Goal: Task Accomplishment & Management: Manage account settings

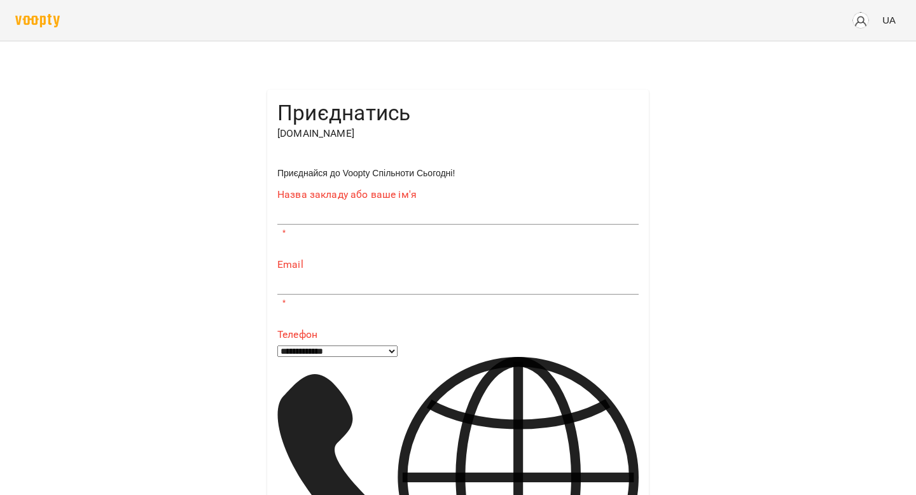
type input "**********"
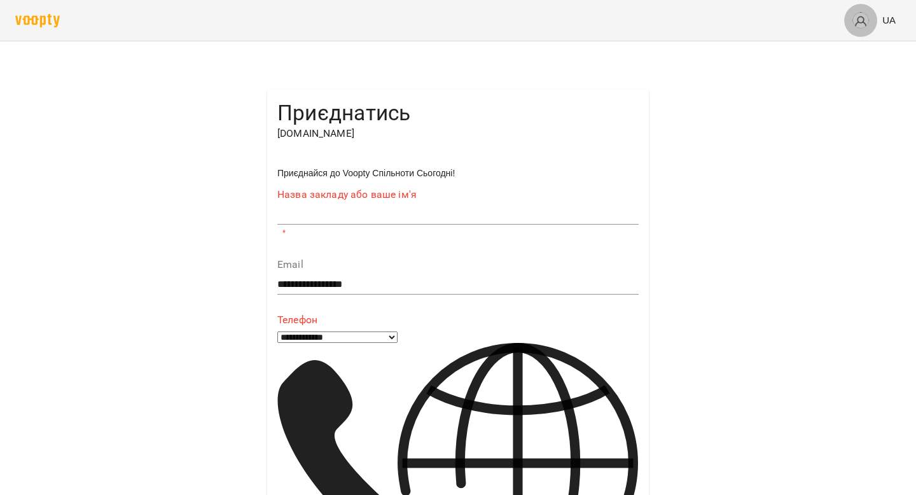
click at [465, 17] on img "button" at bounding box center [861, 20] width 18 height 18
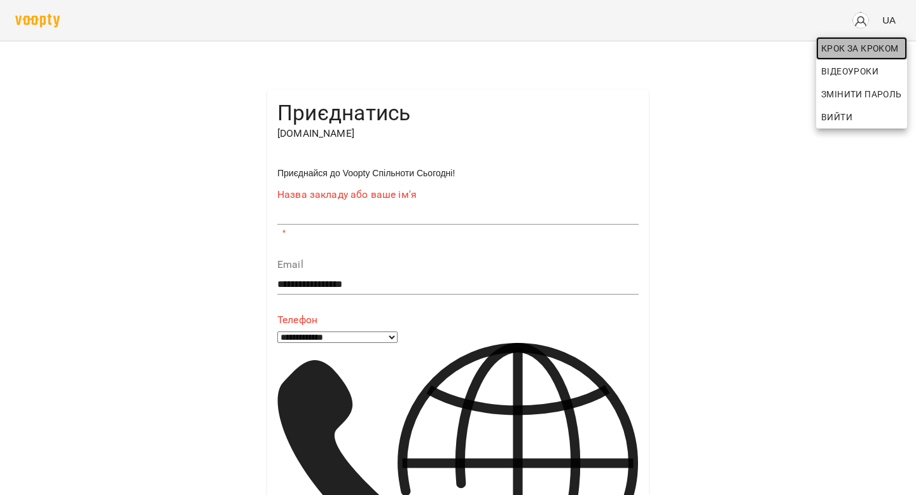
click at [465, 45] on span "Крок за Кроком" at bounding box center [861, 48] width 81 height 15
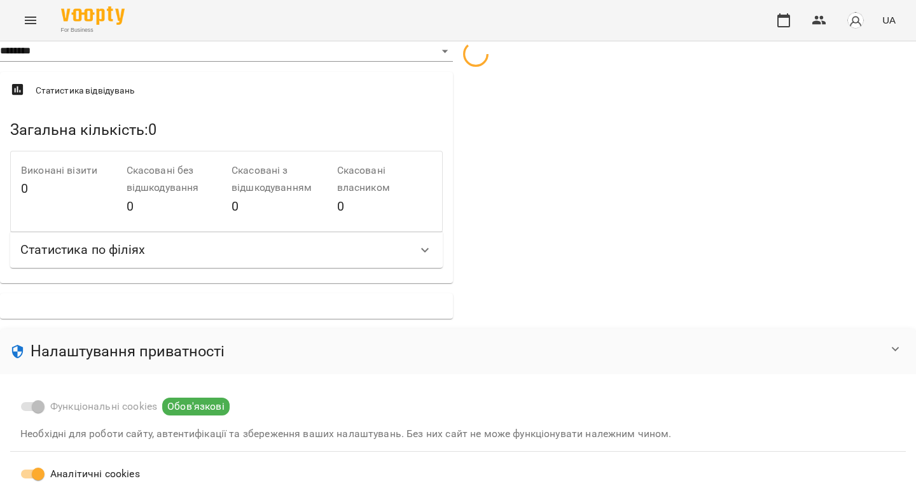
select select "**"
select select "**********"
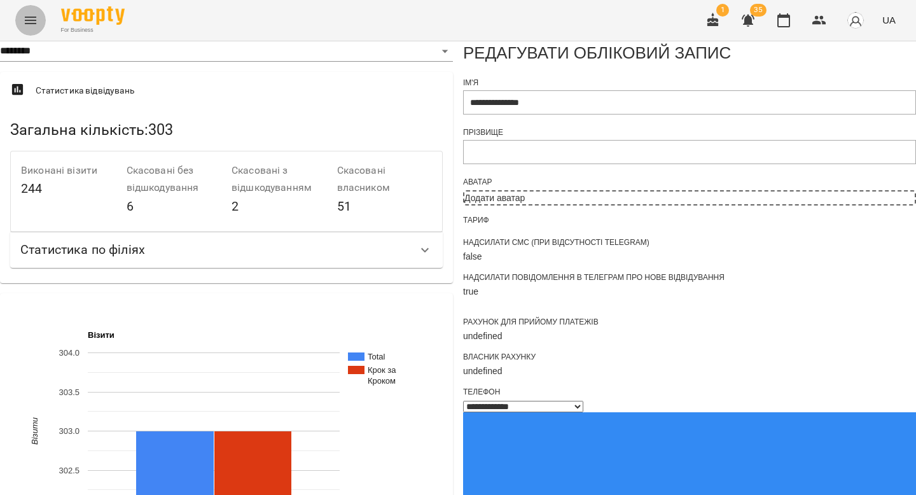
click at [31, 17] on icon "Menu" at bounding box center [30, 21] width 11 height 8
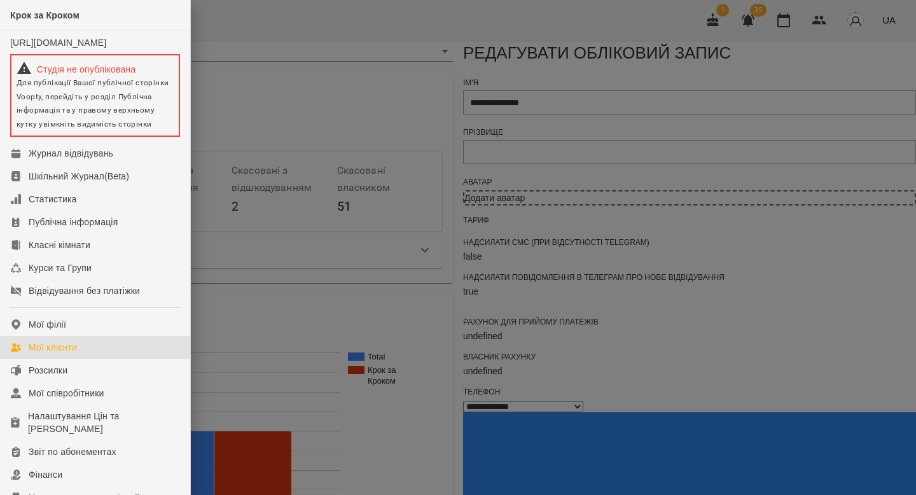
click at [68, 354] on div "Мої клієнти" at bounding box center [53, 347] width 48 height 13
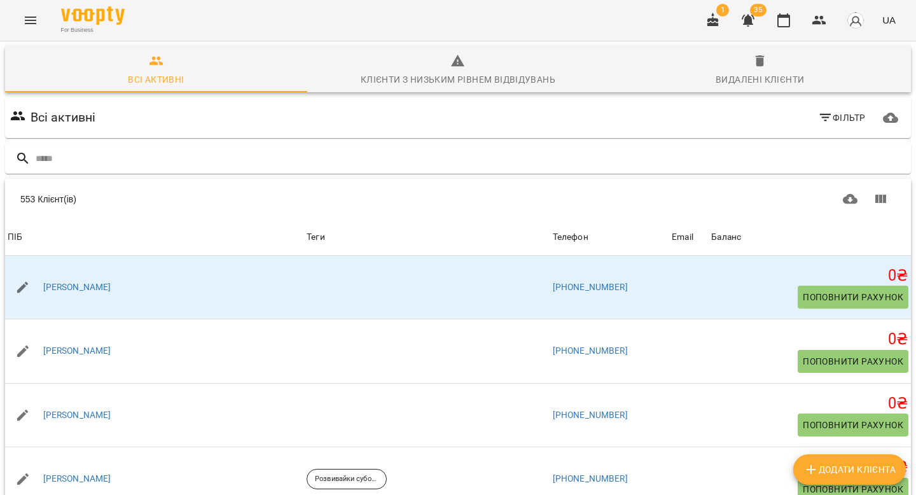
click at [465, 20] on icon "button" at bounding box center [747, 20] width 15 height 15
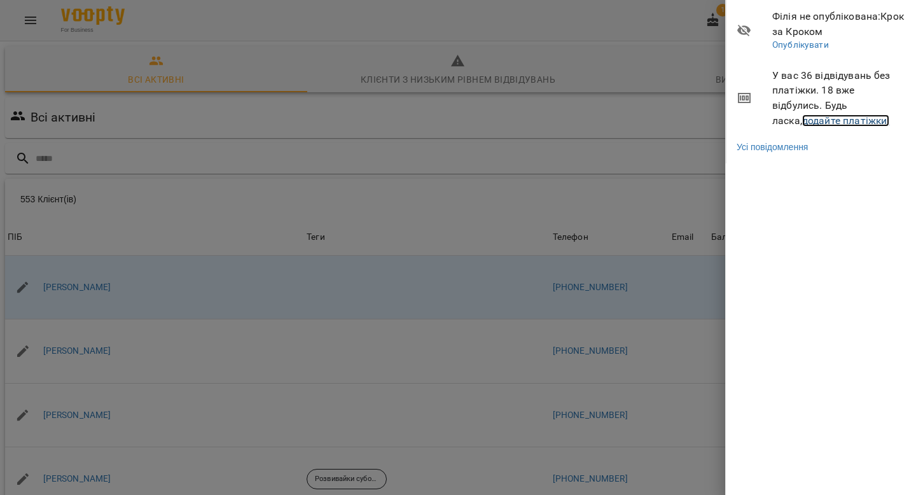
click at [465, 122] on link "додайте платіжки!" at bounding box center [846, 120] width 88 height 12
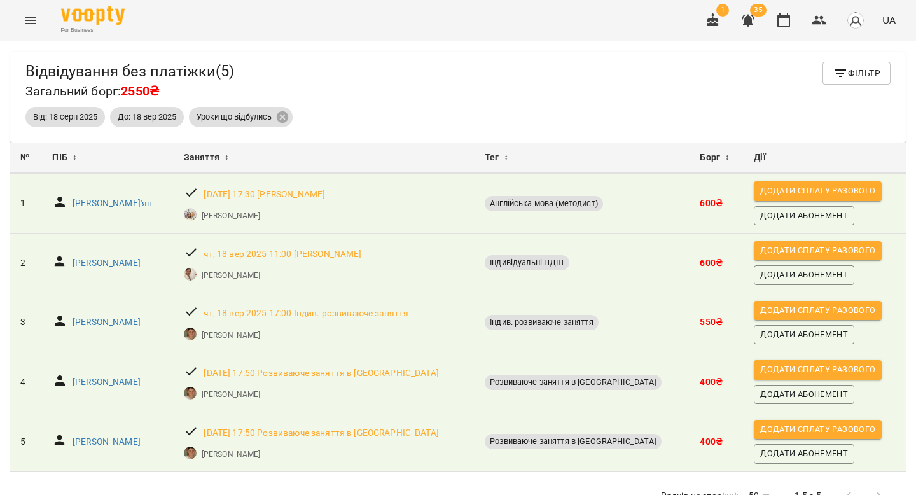
scroll to position [3, 0]
click at [465, 13] on icon "button" at bounding box center [712, 20] width 15 height 15
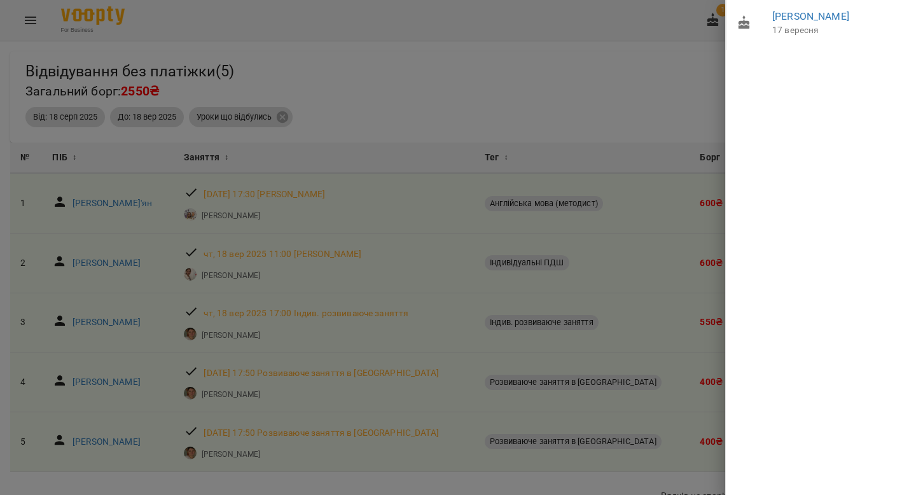
click at [465, 53] on div at bounding box center [458, 247] width 916 height 495
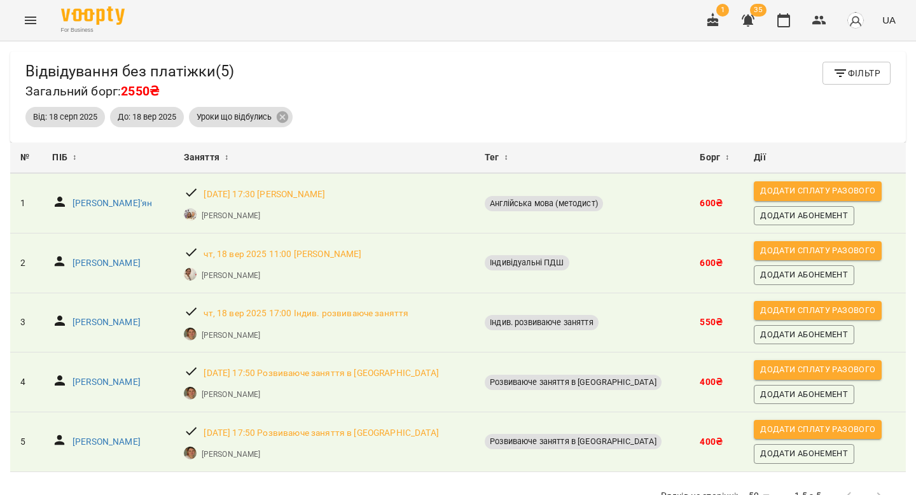
click at [29, 21] on icon "Menu" at bounding box center [30, 20] width 15 height 15
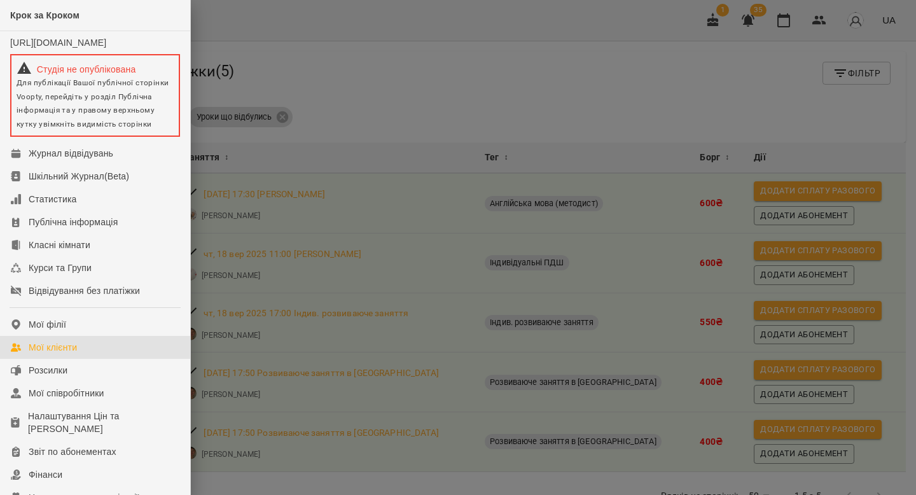
click at [53, 354] on div "Мої клієнти" at bounding box center [53, 347] width 48 height 13
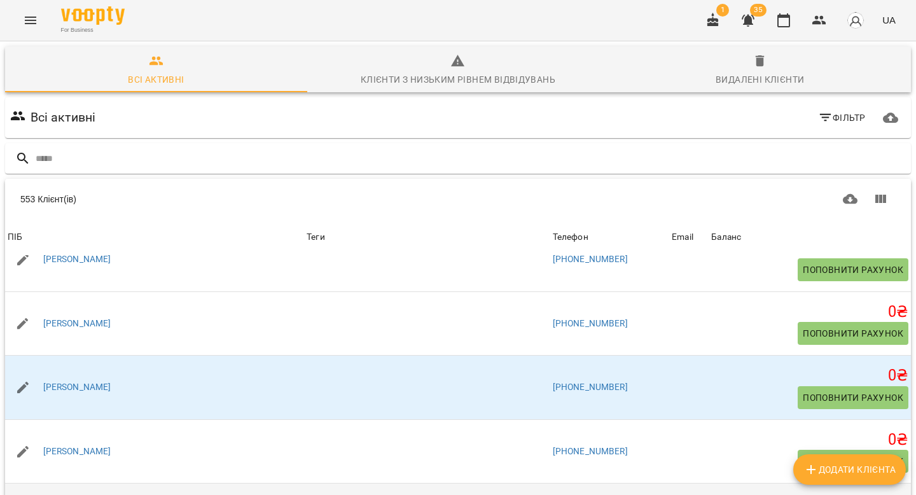
scroll to position [2914, 0]
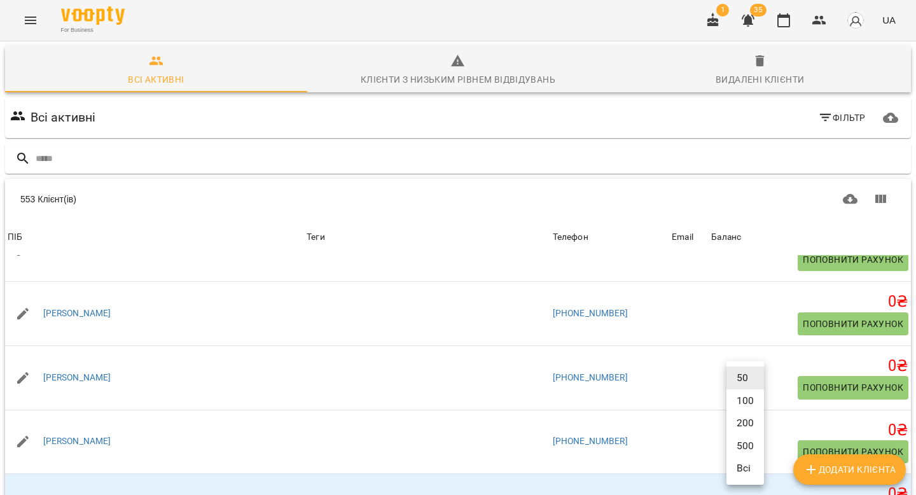
click at [465, 436] on body "For Business 1 35 UA Всі активні Клієнти з низьким рівнем відвідувань Видалені …" at bounding box center [458, 331] width 916 height 662
click at [465, 436] on li "Всі" at bounding box center [745, 468] width 38 height 23
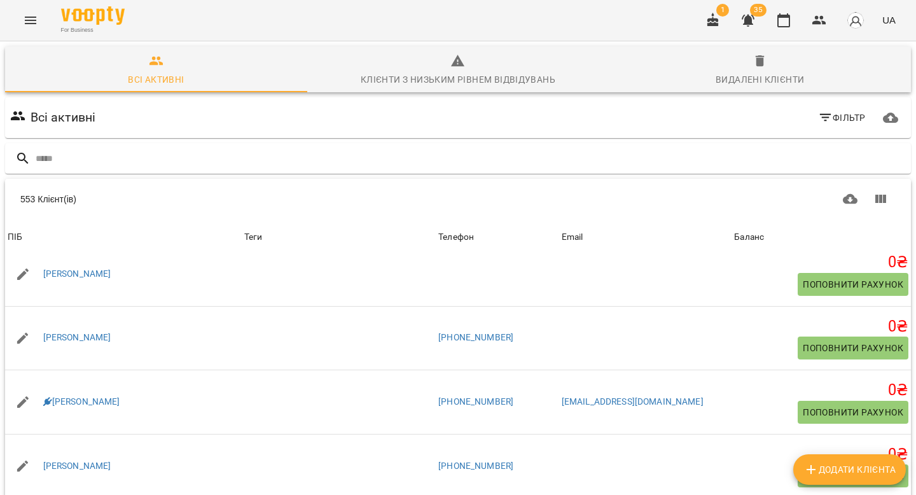
scroll to position [5254, 0]
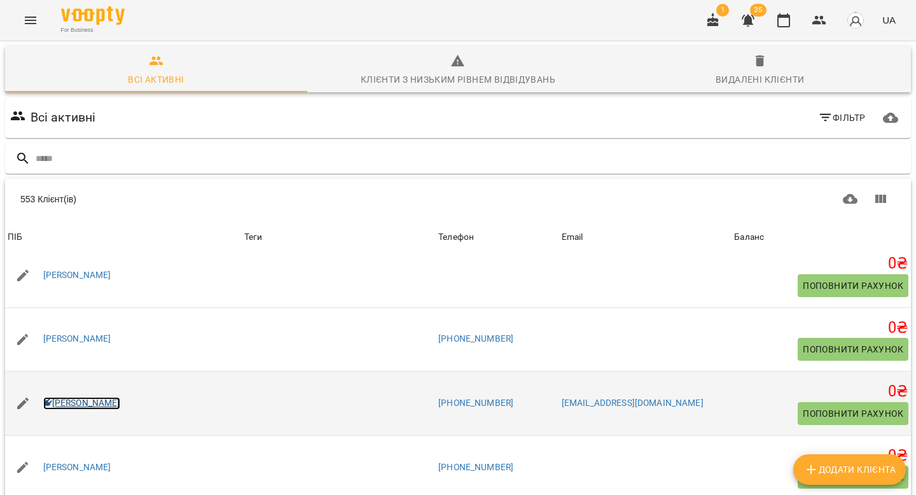
click at [45, 399] on icon at bounding box center [47, 403] width 9 height 9
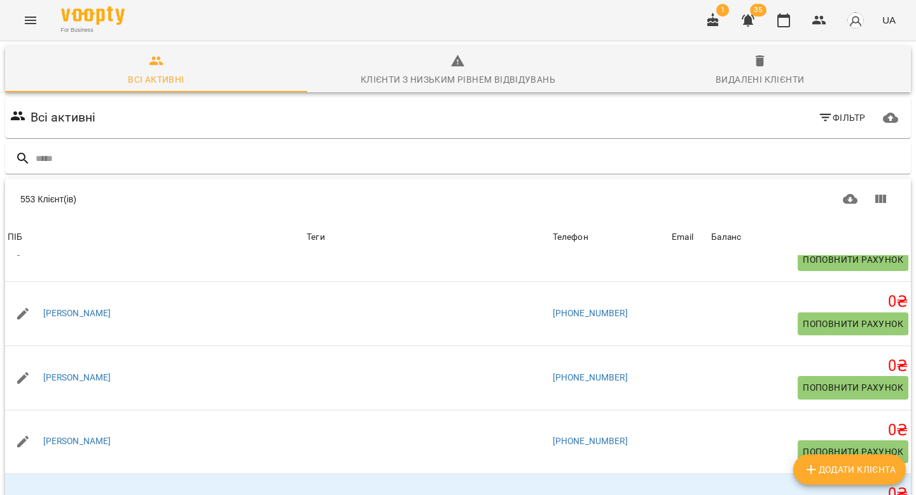
scroll to position [71, 0]
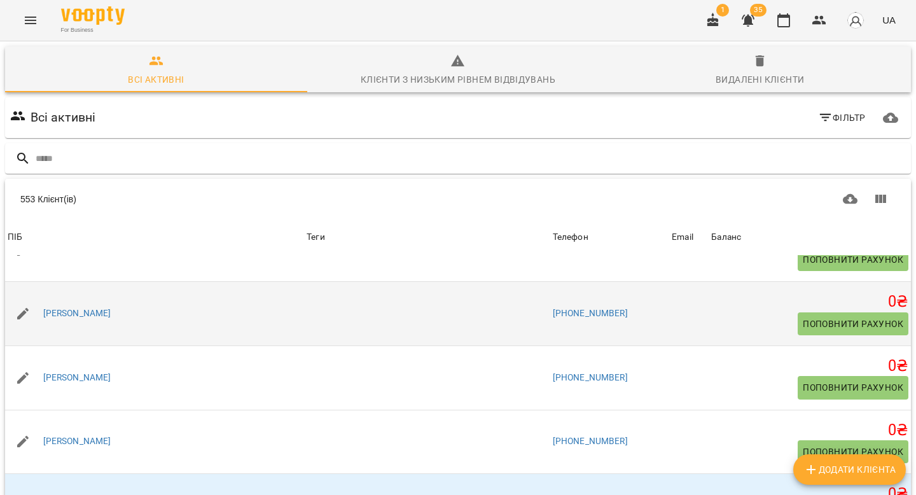
click at [333, 282] on td at bounding box center [427, 314] width 246 height 64
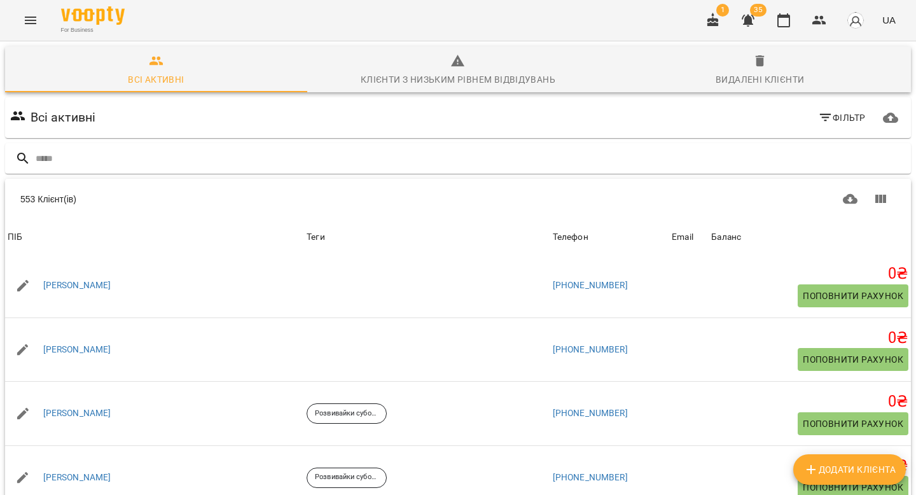
scroll to position [0, 0]
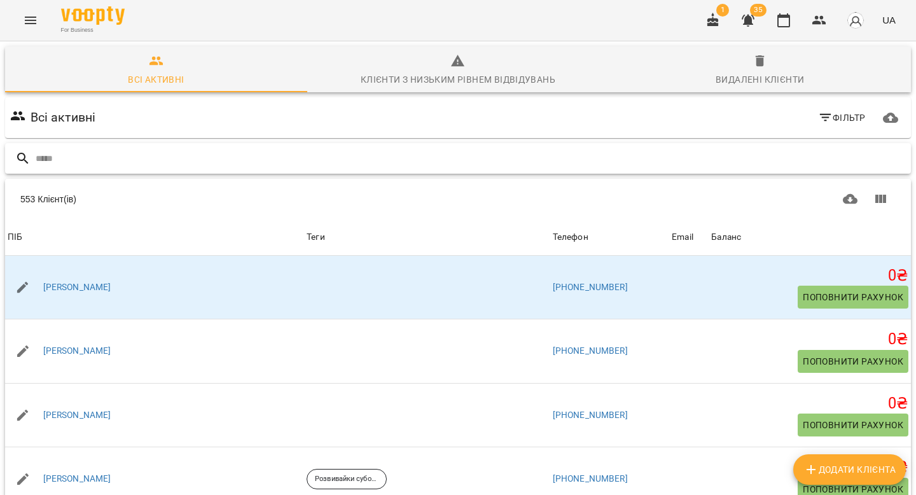
click at [291, 148] on input "text" at bounding box center [471, 158] width 870 height 21
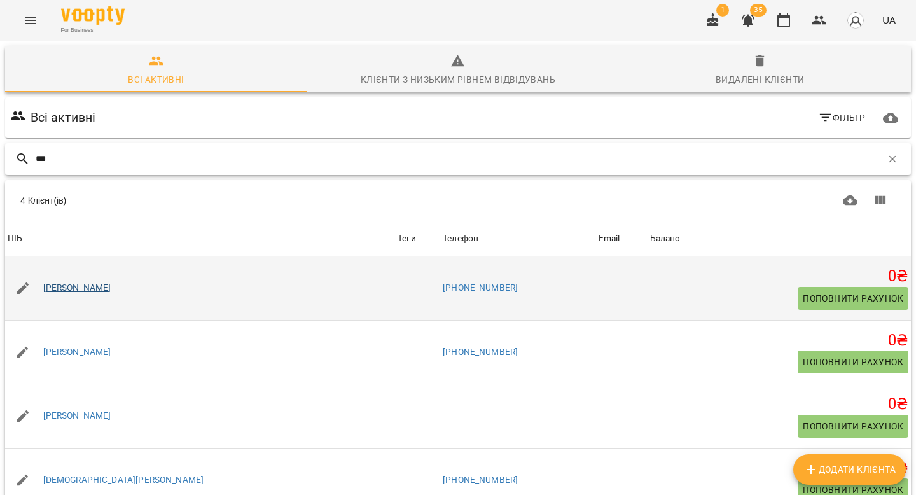
type input "***"
